Goal: Check status: Check status

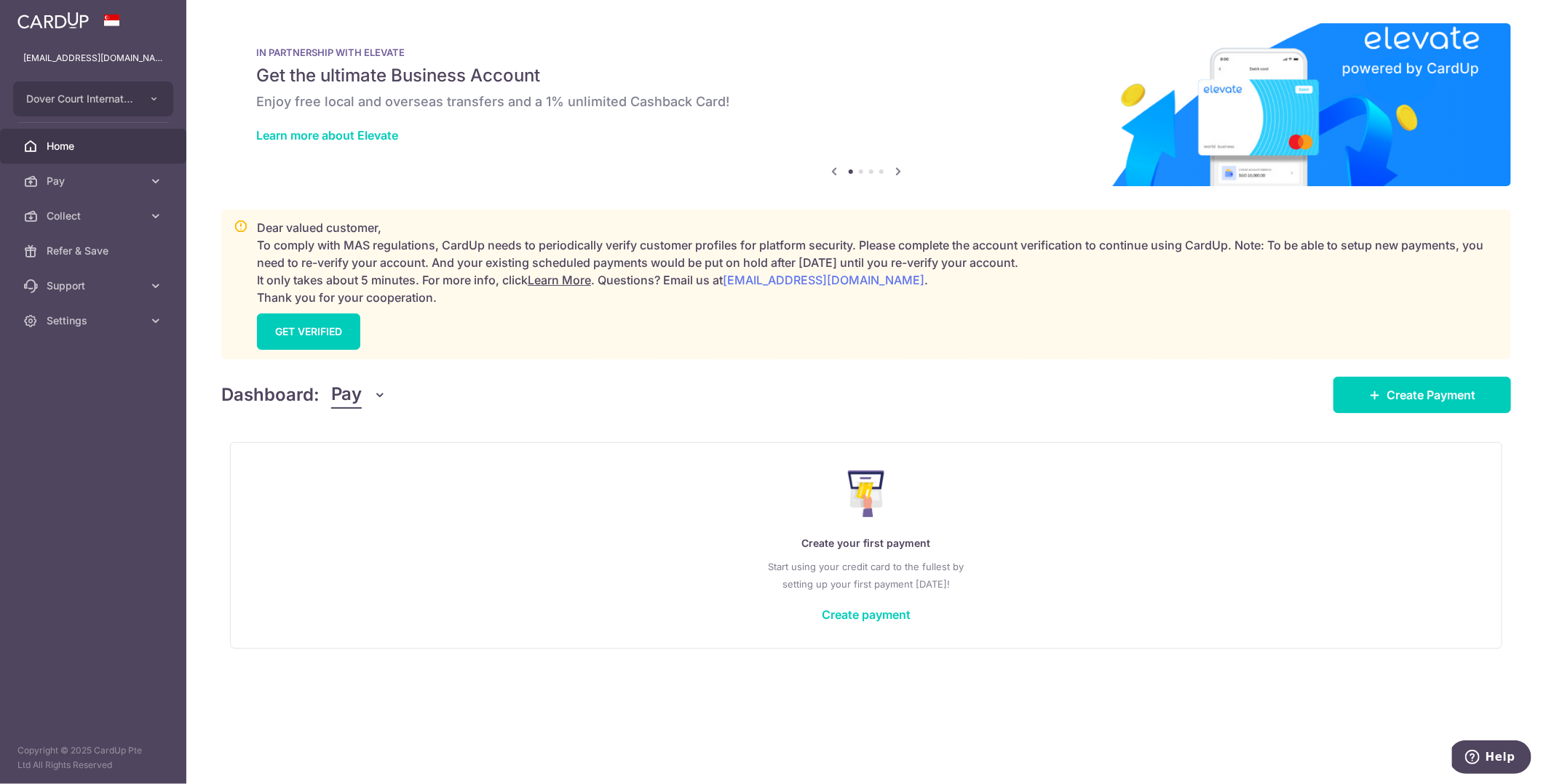
click at [353, 397] on span "Pay" at bounding box center [346, 395] width 31 height 28
click at [376, 476] on link "Collect" at bounding box center [407, 471] width 151 height 35
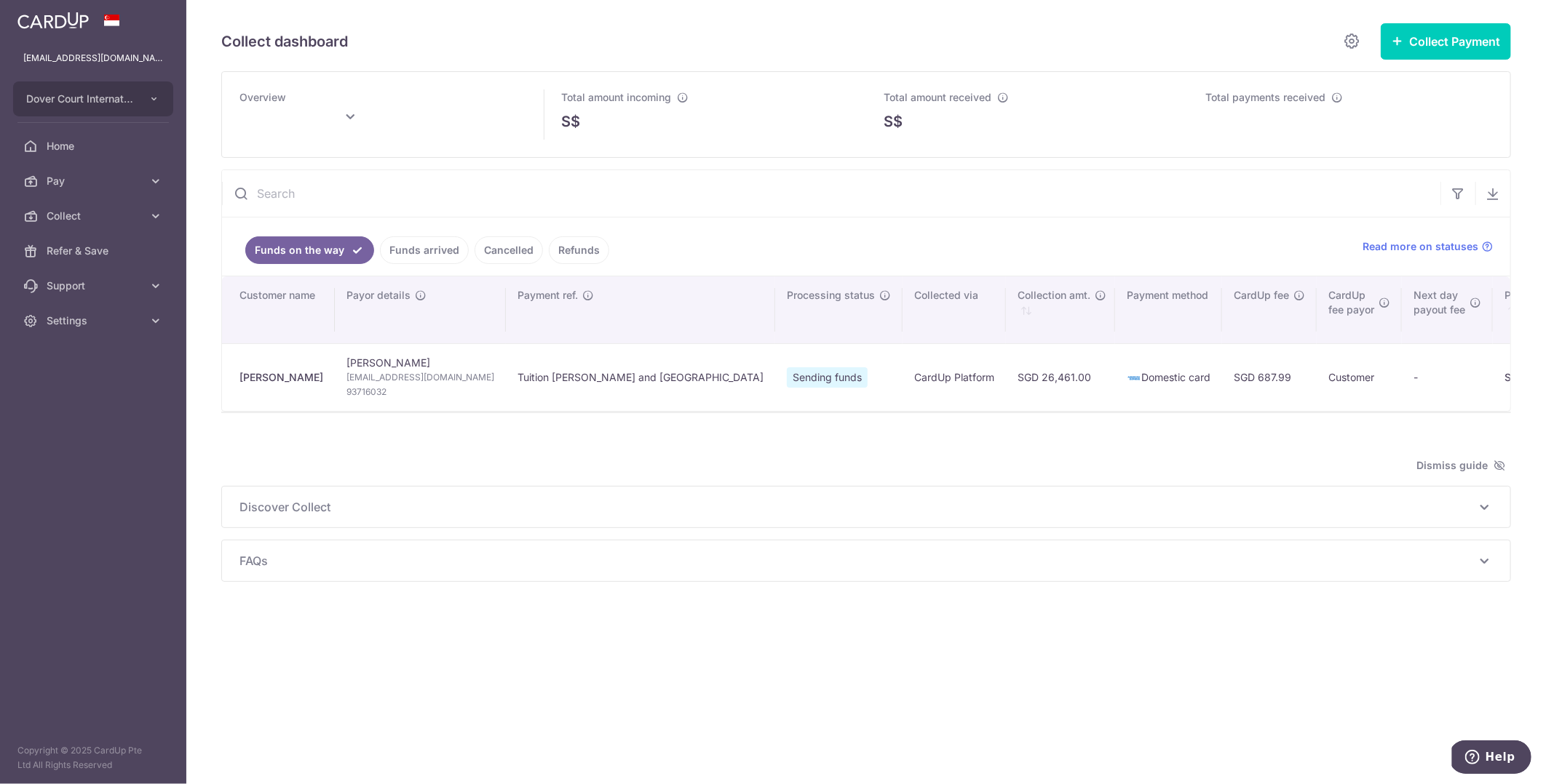
click at [437, 254] on link "Funds arrived" at bounding box center [424, 250] width 89 height 28
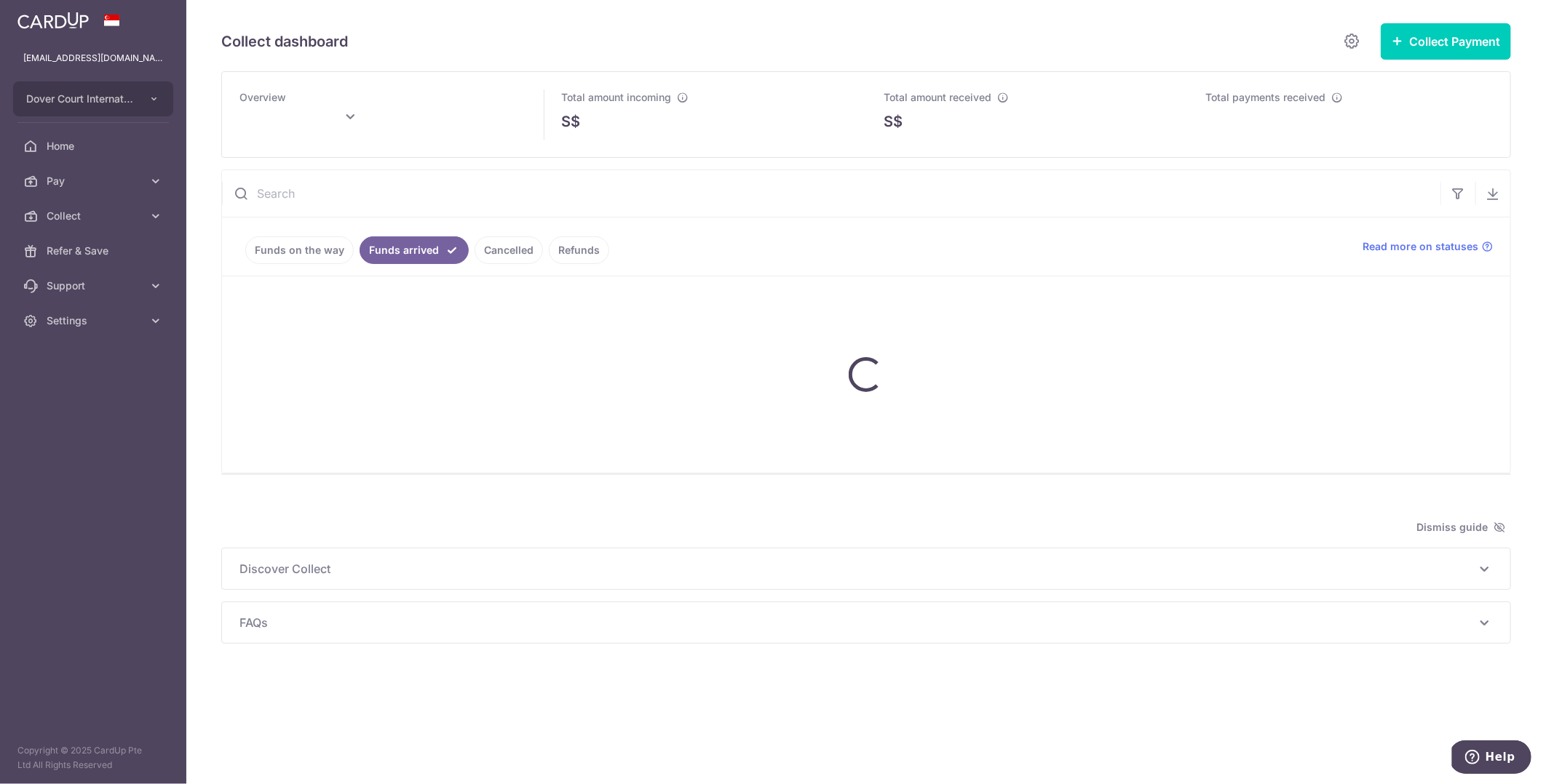
type input "[DATE]"
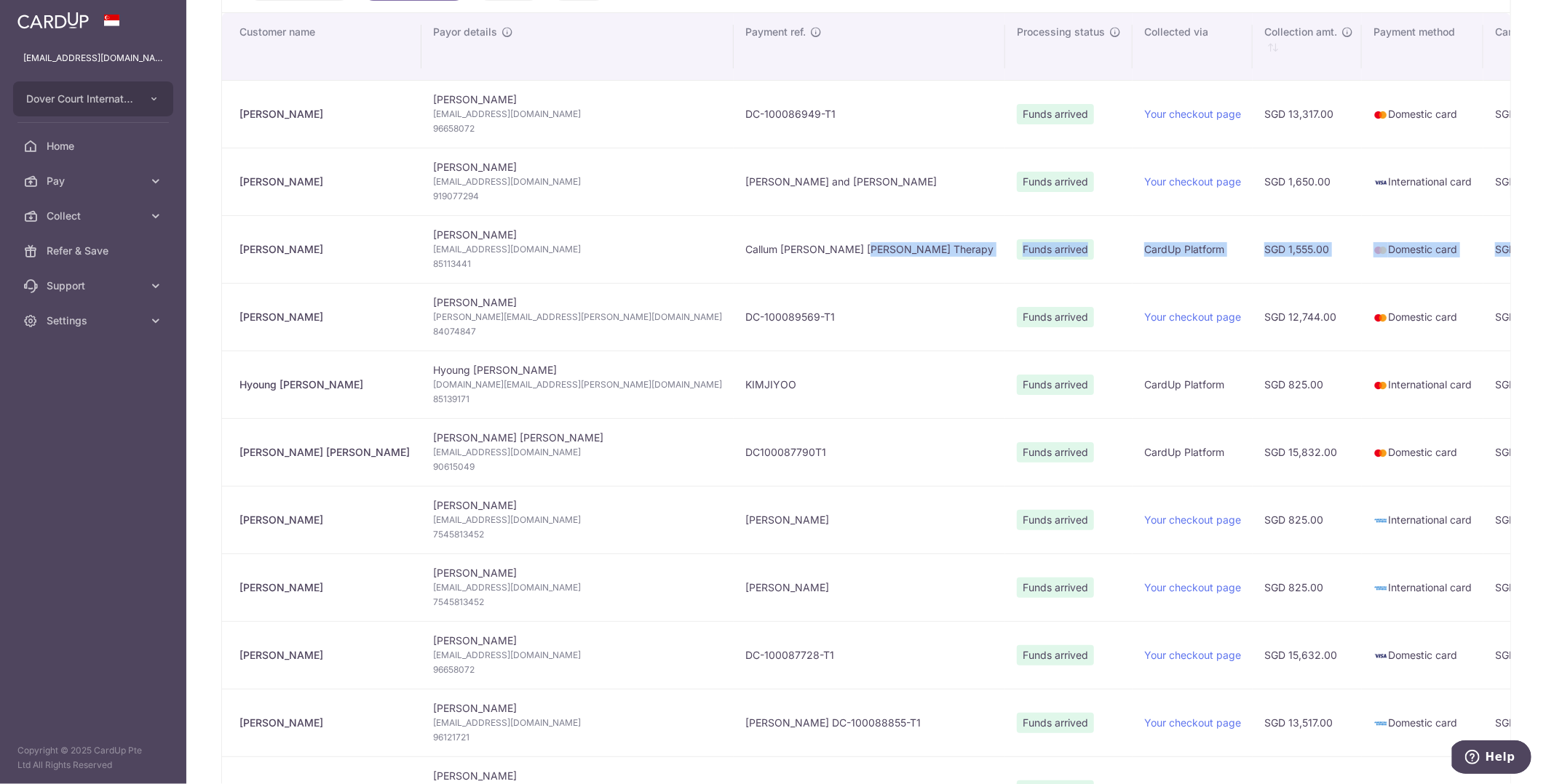
drag, startPoint x: 1313, startPoint y: 249, endPoint x: 633, endPoint y: 255, distance: 680.0
click at [632, 256] on tr "[PERSON_NAME] [PERSON_NAME] [EMAIL_ADDRESS][DOMAIN_NAME] 85113441 [PERSON_NAME]…" at bounding box center [1239, 249] width 2034 height 68
click at [733, 250] on td "Callum [PERSON_NAME] [PERSON_NAME] Therapy" at bounding box center [869, 249] width 271 height 68
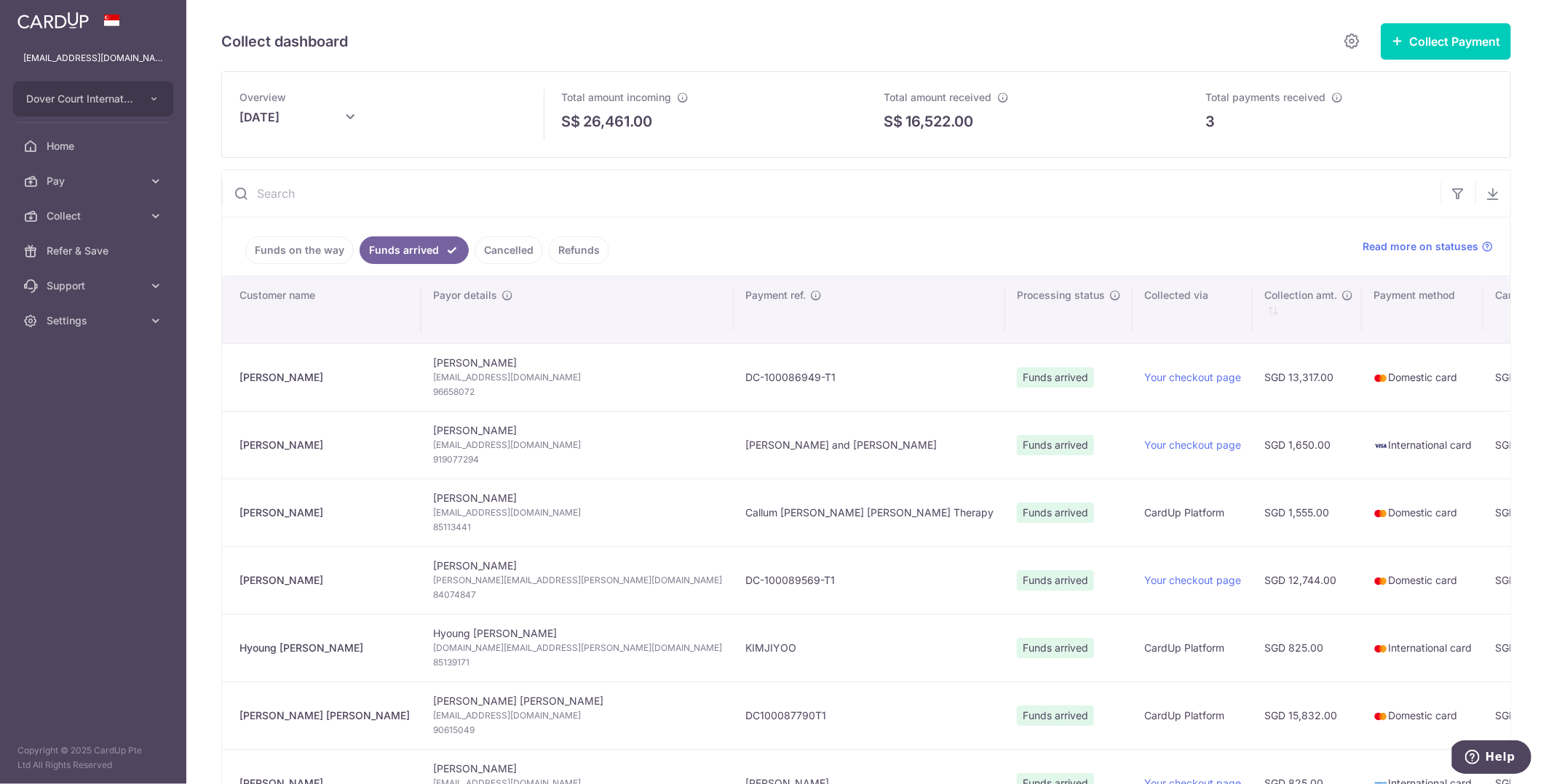
click at [308, 250] on link "Funds on the way" at bounding box center [300, 250] width 109 height 28
